Goal: Task Accomplishment & Management: Manage account settings

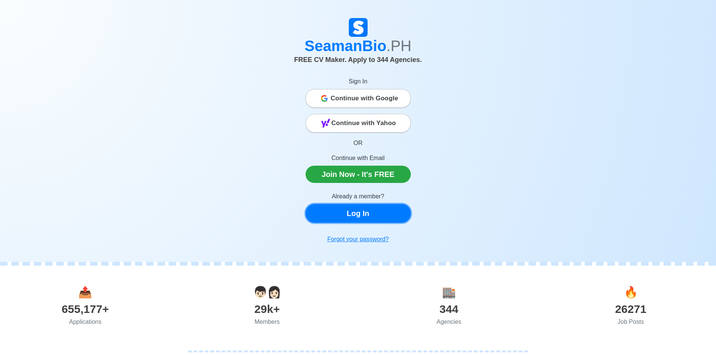
click at [346, 209] on link "Log In" at bounding box center [358, 213] width 105 height 19
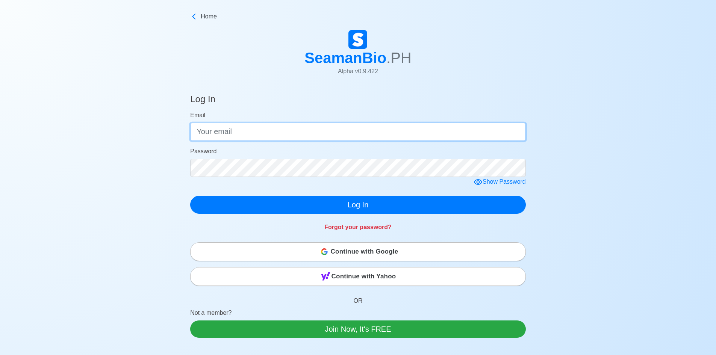
click at [263, 131] on input "Email" at bounding box center [358, 132] width 336 height 18
type input "[EMAIL_ADDRESS][DOMAIN_NAME]"
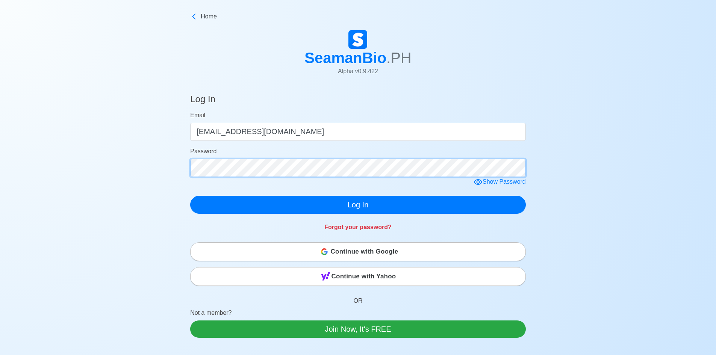
click button "Log In" at bounding box center [358, 205] width 336 height 18
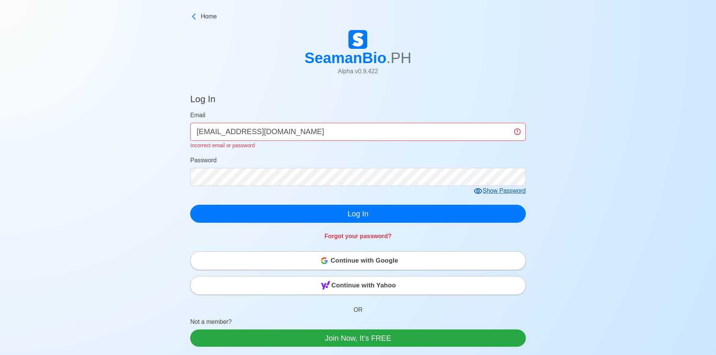
click at [488, 196] on div "Show Password" at bounding box center [500, 191] width 52 height 9
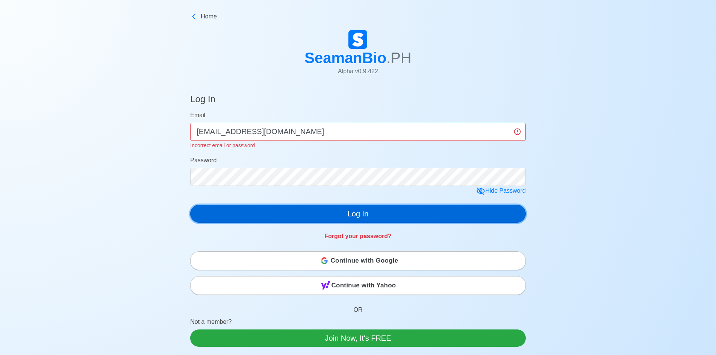
click at [383, 223] on button "Log In" at bounding box center [358, 214] width 336 height 18
click at [381, 218] on button "Log In" at bounding box center [358, 214] width 336 height 18
click at [275, 217] on button "Log In" at bounding box center [358, 214] width 336 height 18
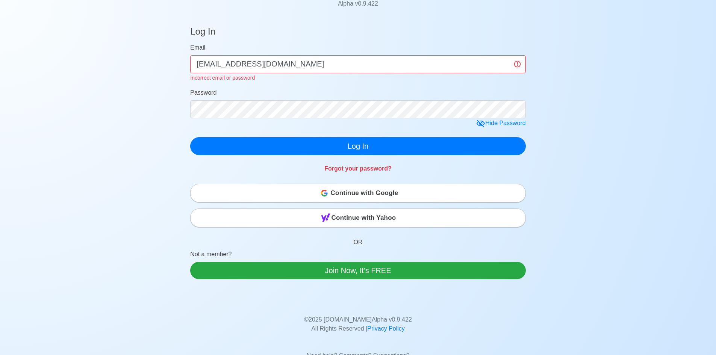
scroll to position [75, 0]
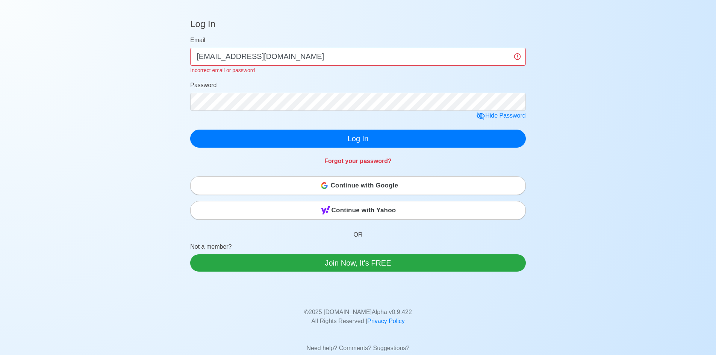
click at [407, 180] on div "Continue with Google" at bounding box center [358, 185] width 335 height 15
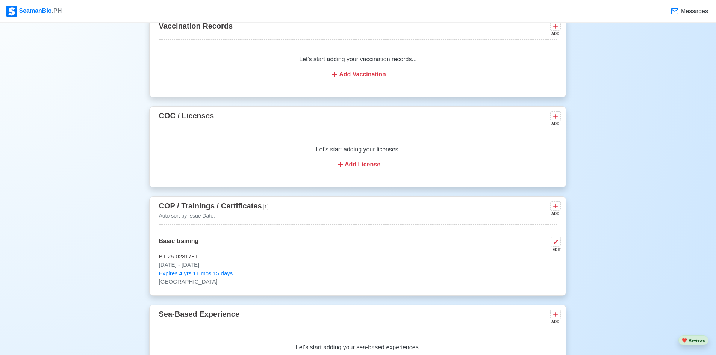
scroll to position [752, 0]
